Goal: Navigation & Orientation: Find specific page/section

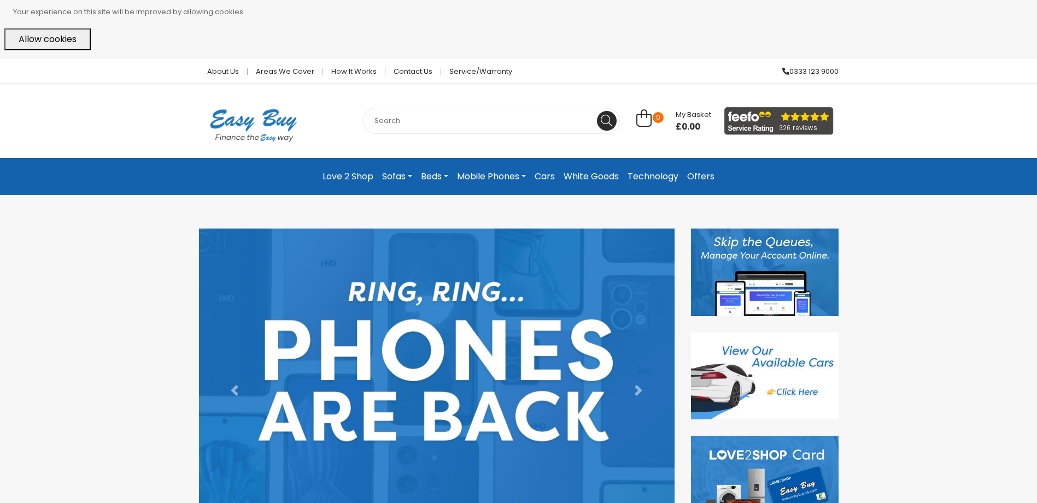
click at [51, 49] on button "Allow cookies" at bounding box center [47, 39] width 86 height 22
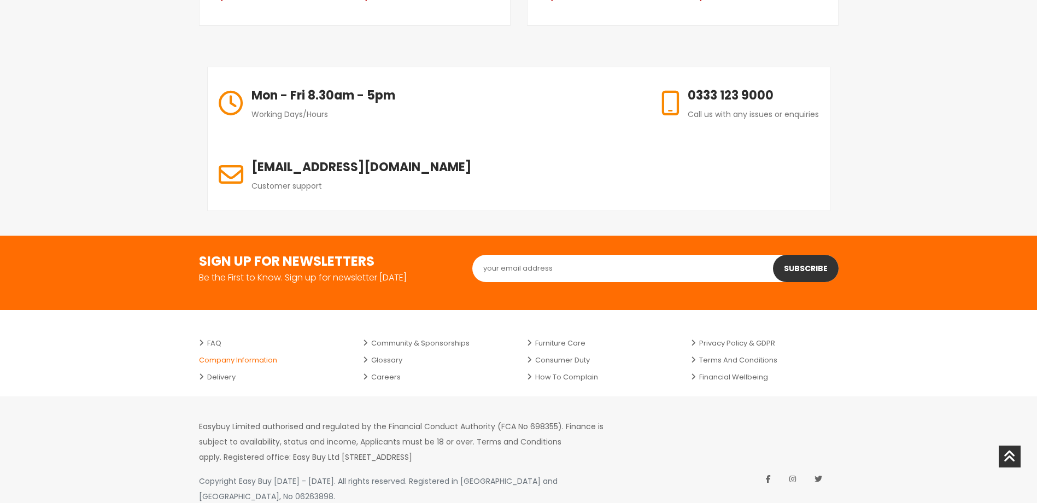
scroll to position [1386, 0]
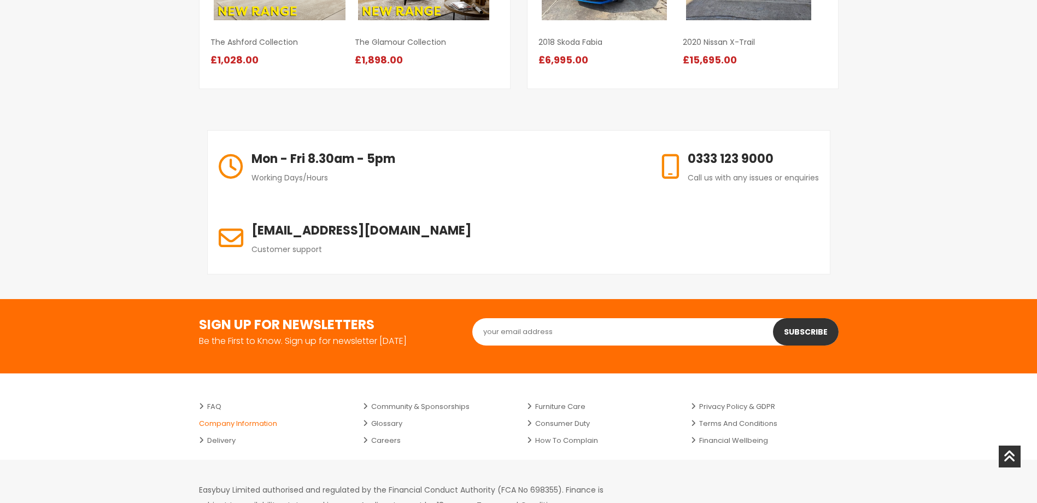
click at [202, 415] on link "Company Information" at bounding box center [273, 423] width 148 height 17
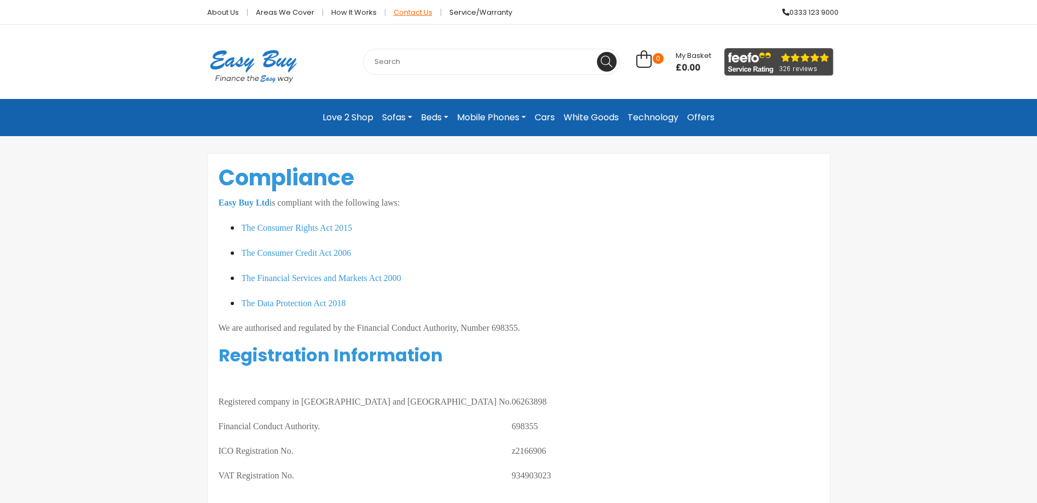
click at [402, 14] on link "Contact Us" at bounding box center [413, 12] width 56 height 7
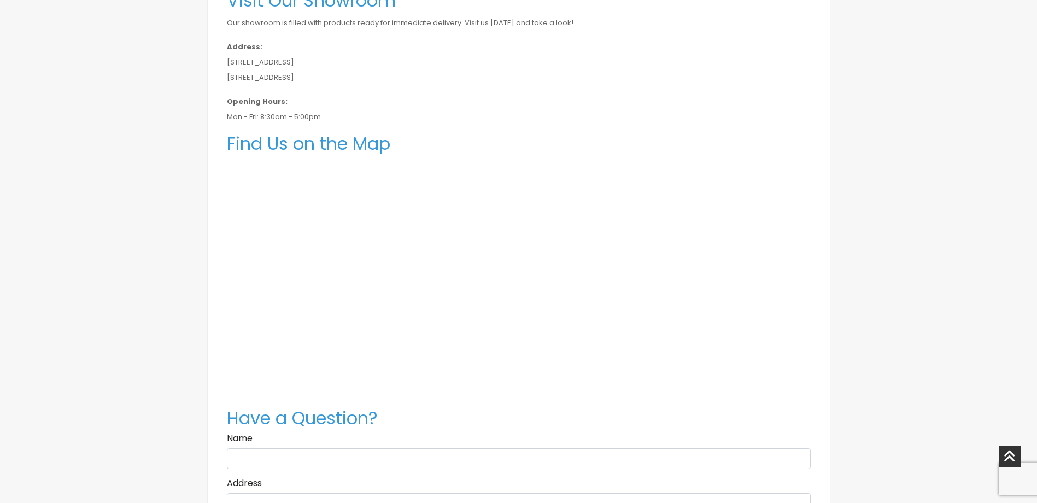
scroll to position [437, 0]
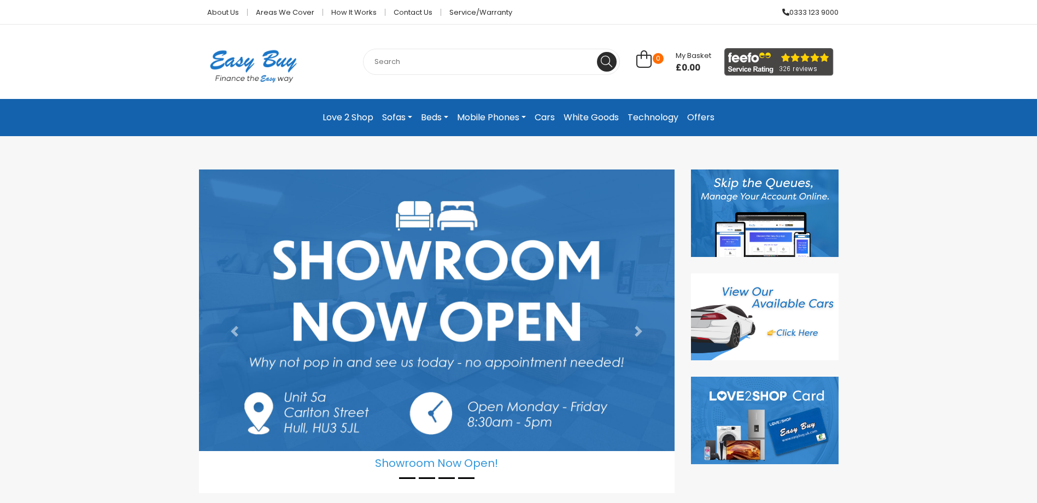
click at [691, 113] on link "Offers" at bounding box center [701, 118] width 36 height 20
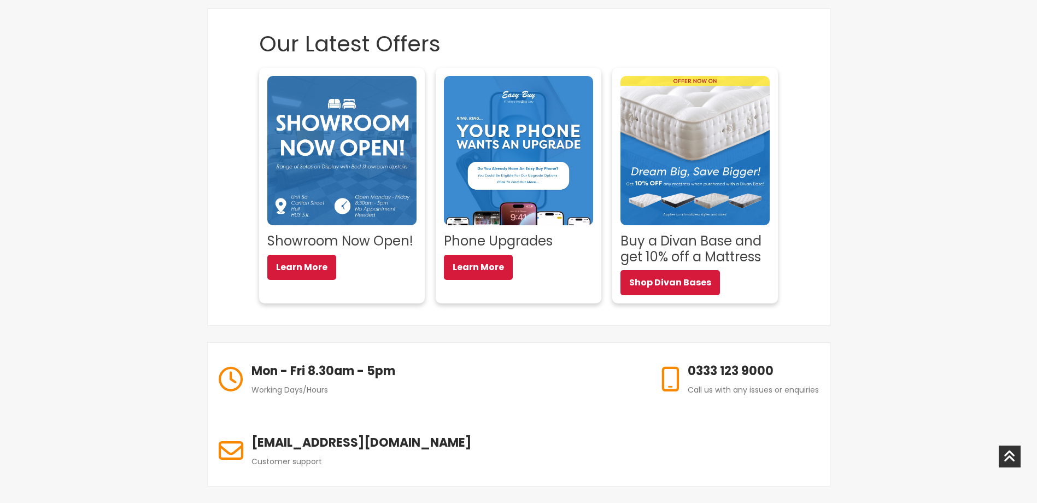
scroll to position [182, 0]
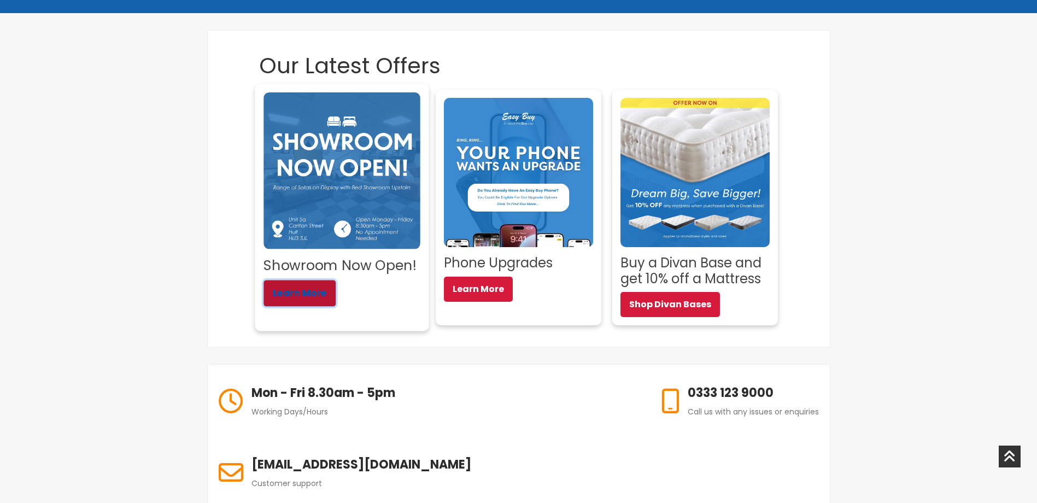
click at [301, 283] on link "Learn More" at bounding box center [300, 293] width 72 height 26
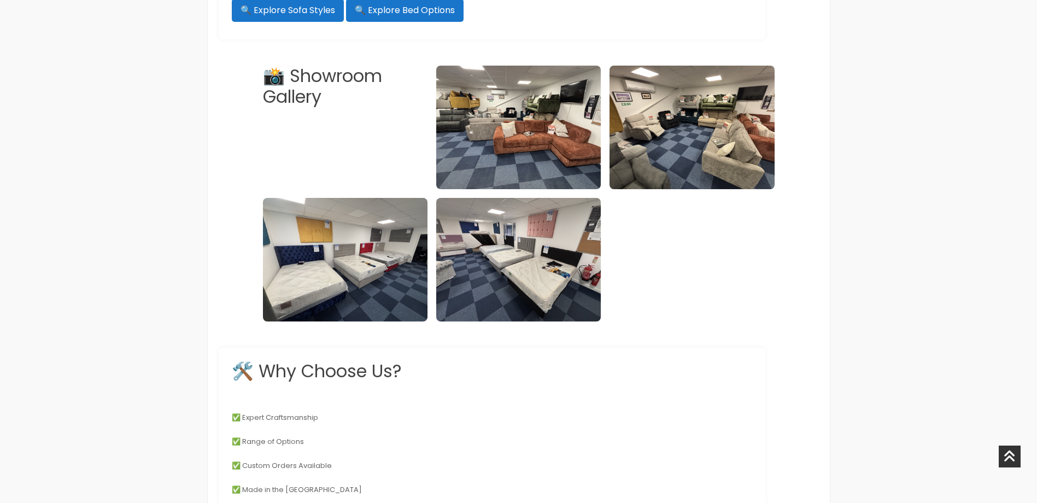
scroll to position [510, 0]
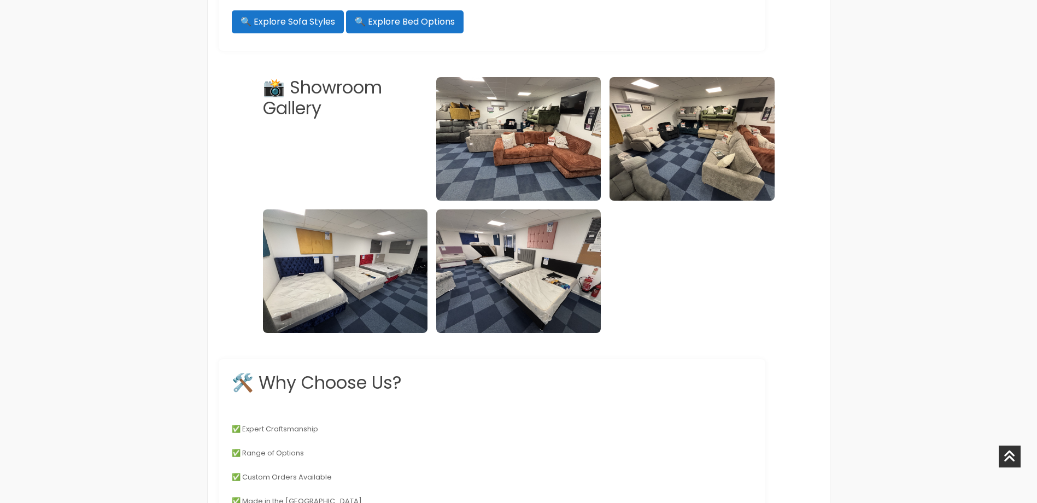
click at [295, 244] on img at bounding box center [345, 271] width 165 height 124
click at [321, 279] on img at bounding box center [345, 271] width 165 height 124
drag, startPoint x: 321, startPoint y: 279, endPoint x: 342, endPoint y: 277, distance: 21.4
click at [348, 290] on img at bounding box center [345, 271] width 165 height 124
